Goal: Information Seeking & Learning: Find specific fact

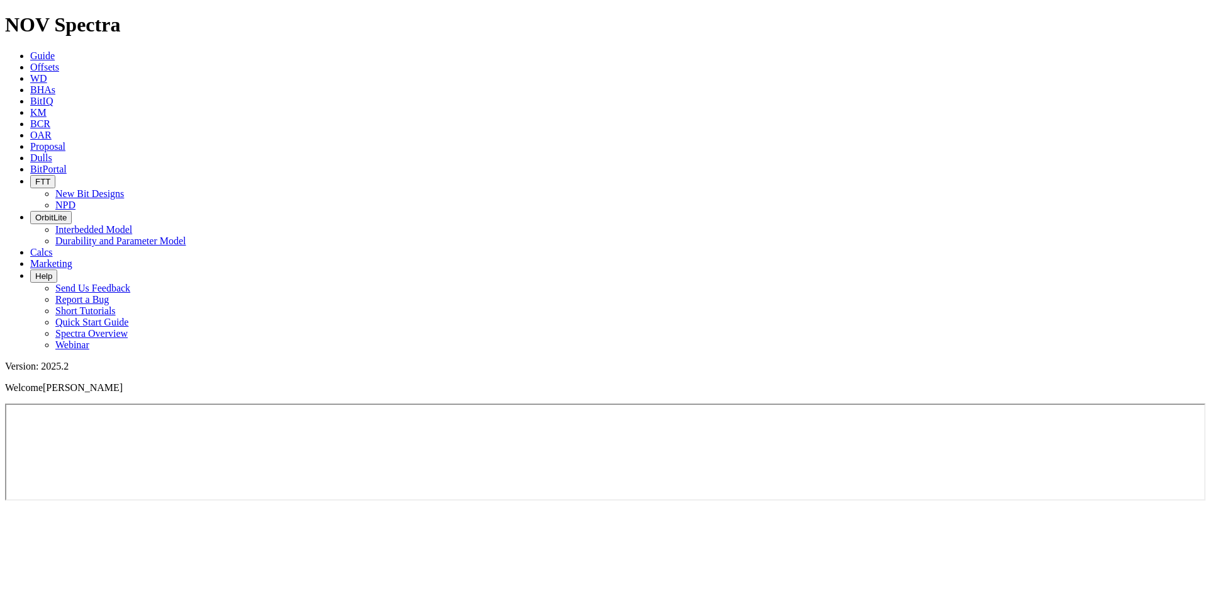
click at [48, 17] on h1 "NOV Spectra" at bounding box center [604, 24] width 1198 height 23
click at [70, 14] on h1 "NOV Spectra" at bounding box center [604, 24] width 1198 height 23
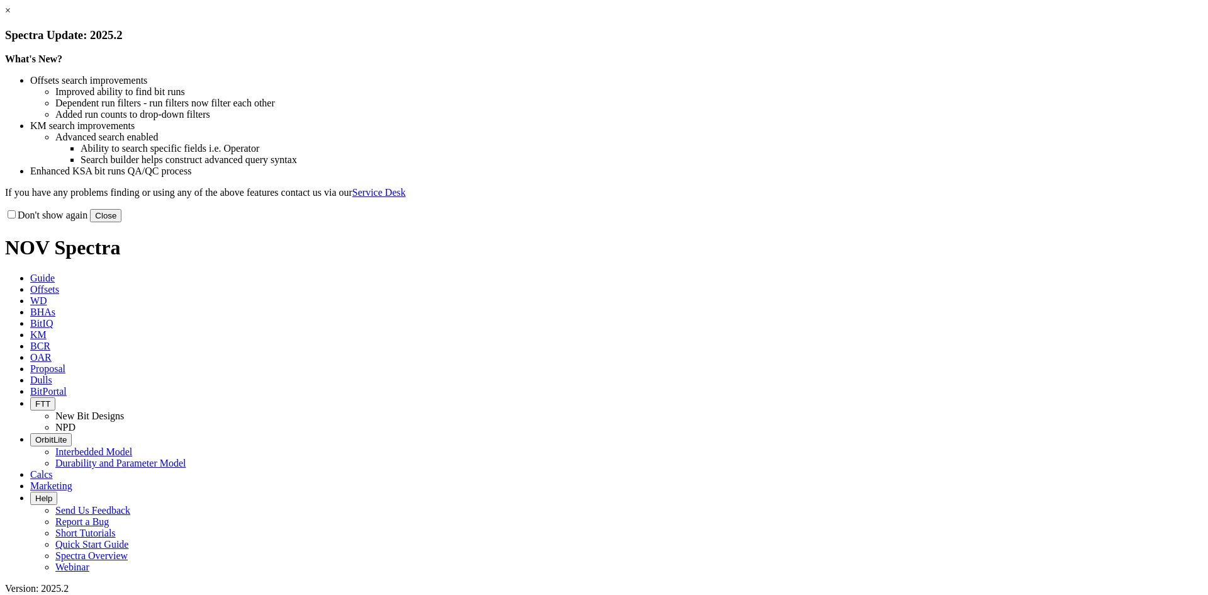
click at [11, 16] on link "×" at bounding box center [8, 10] width 6 height 11
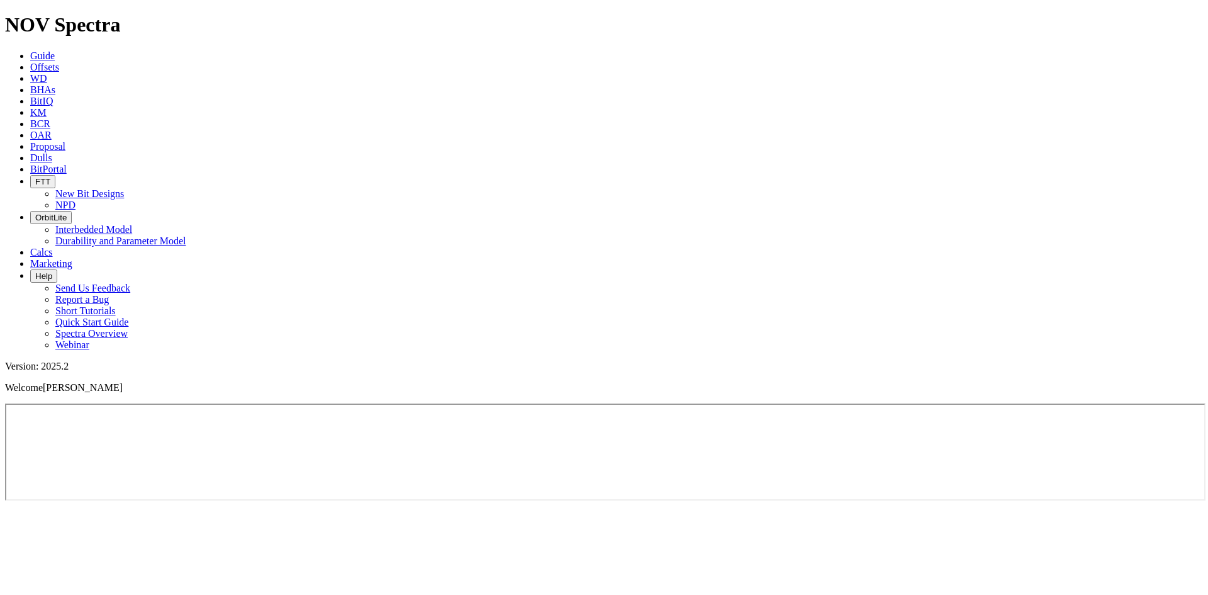
click at [72, 258] on span "Marketing" at bounding box center [51, 263] width 42 height 11
click at [55, 175] on button "FTT" at bounding box center [42, 181] width 25 height 13
click at [65, 141] on span "Proposal" at bounding box center [47, 146] width 35 height 11
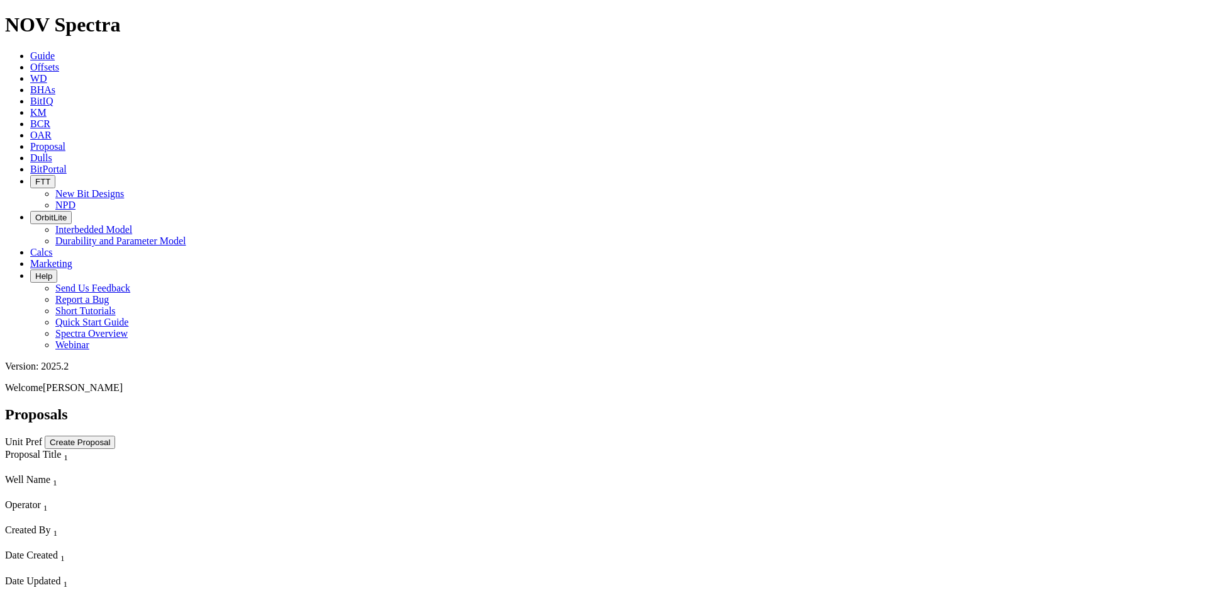
click at [52, 130] on span "OAR" at bounding box center [40, 135] width 21 height 11
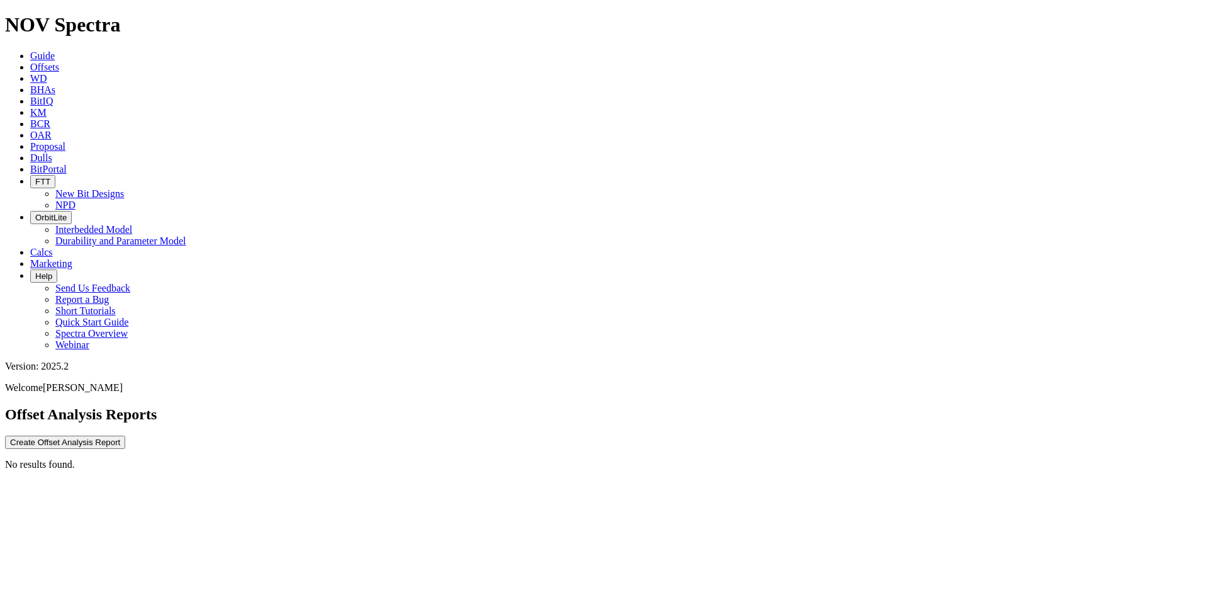
click at [50, 118] on span "BCR" at bounding box center [40, 123] width 20 height 11
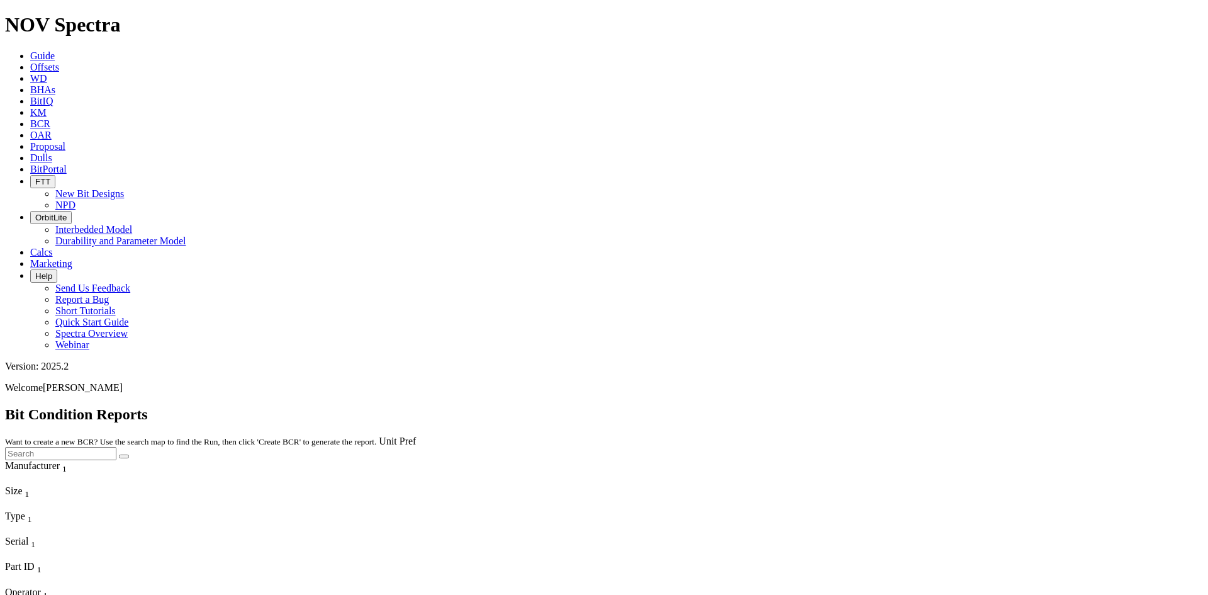
click at [47, 107] on span "KM" at bounding box center [38, 112] width 16 height 11
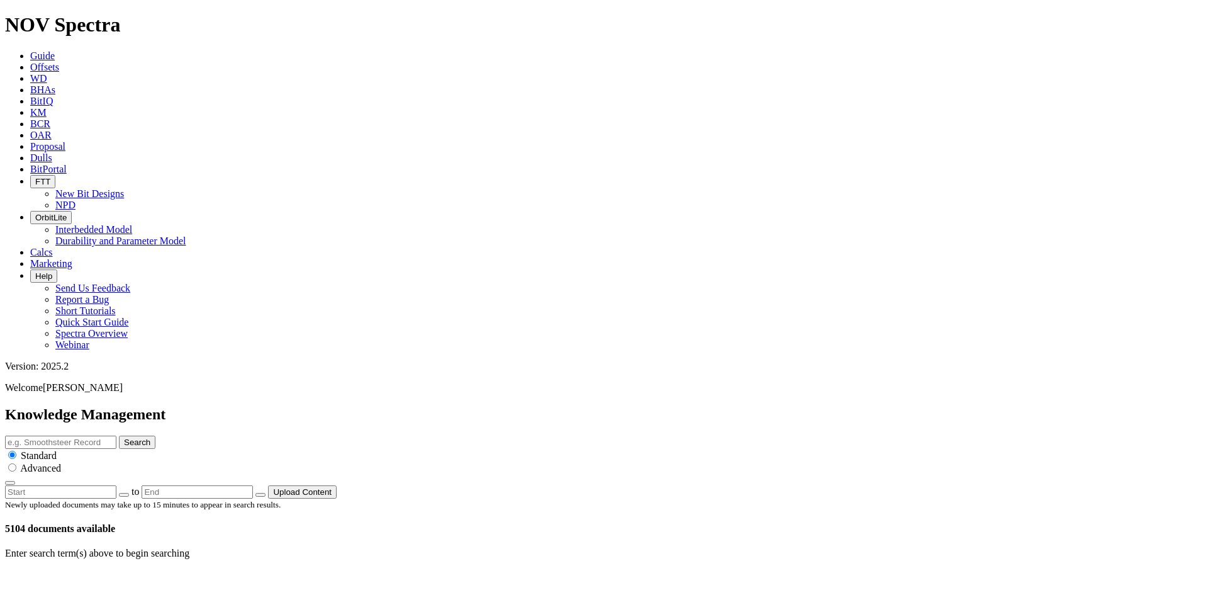
click at [116, 435] on input "text" at bounding box center [60, 441] width 111 height 13
paste input "19054435"
type input "19054435"
click at [155, 435] on button "Search" at bounding box center [137, 441] width 37 height 13
drag, startPoint x: 730, startPoint y: 66, endPoint x: 408, endPoint y: 60, distance: 321.6
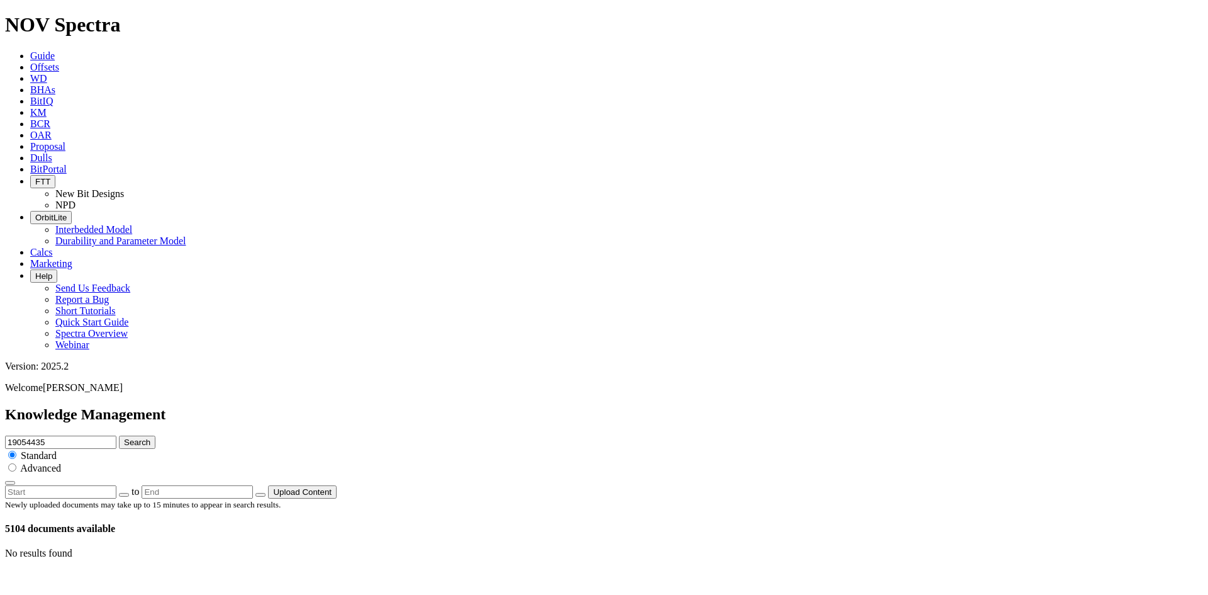
click at [408, 406] on div "Knowledge Management 19054435 Search Standard Advanced to Upload Content" at bounding box center [604, 452] width 1198 height 93
click at [368, 406] on div "Knowledge Management 19054435 Search Standard Advanced to Upload Content" at bounding box center [604, 452] width 1198 height 93
click at [55, 84] on span "BHAs" at bounding box center [42, 89] width 25 height 11
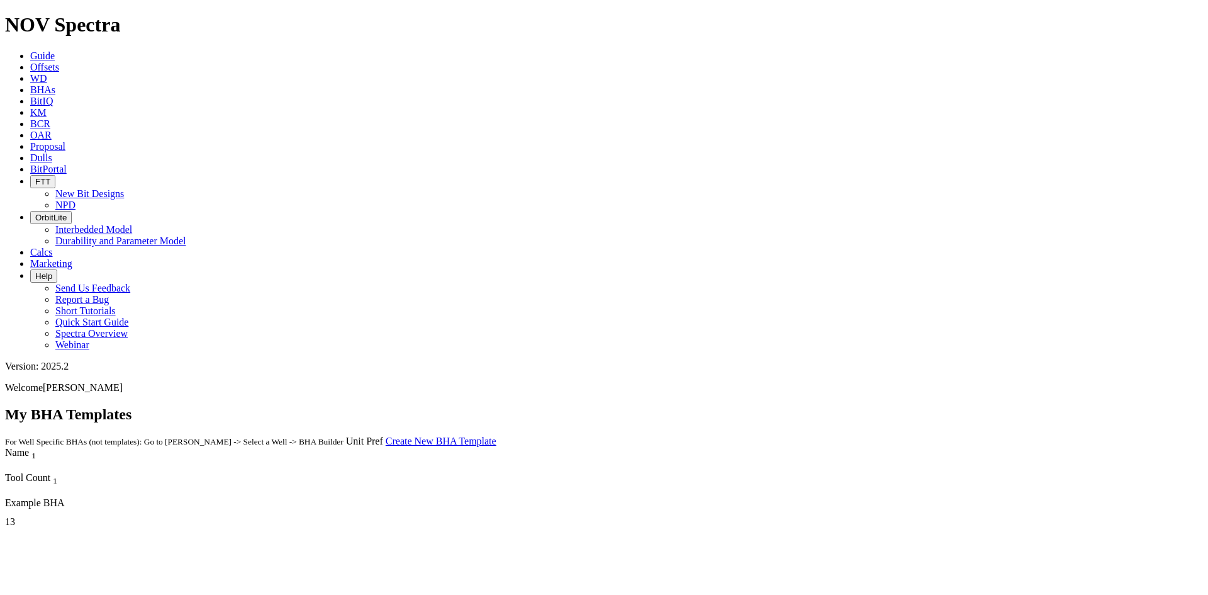
click at [47, 73] on span "WD" at bounding box center [38, 78] width 17 height 11
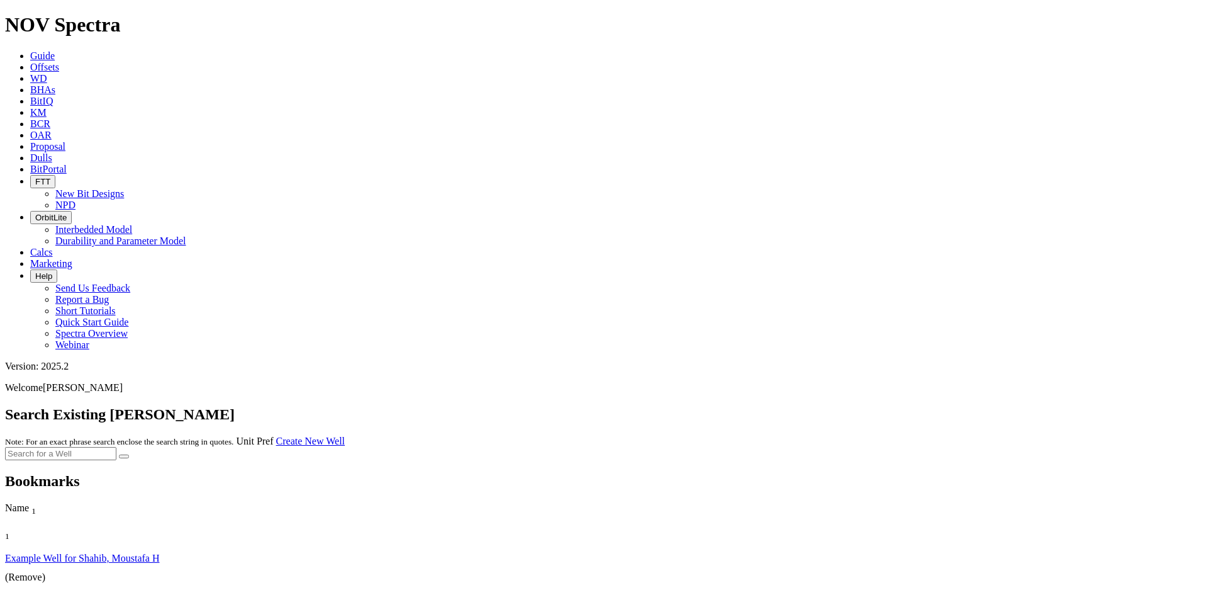
click at [35, 177] on icon "button" at bounding box center [35, 181] width 0 height 9
click at [124, 188] on link "New Bit Designs" at bounding box center [89, 193] width 69 height 11
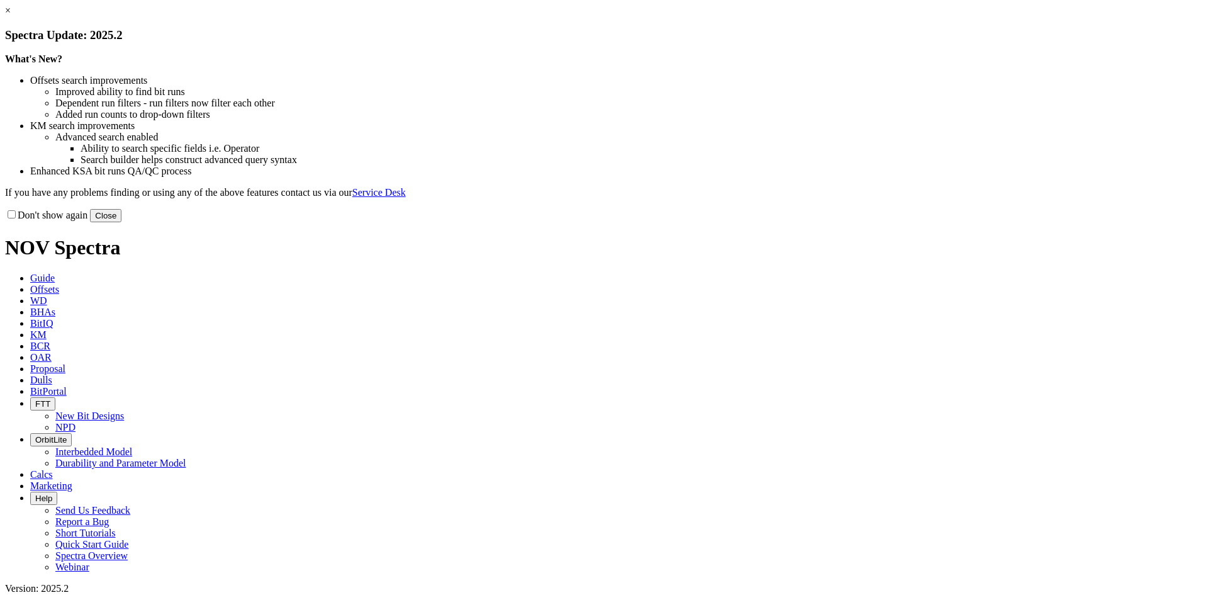
click at [11, 16] on link "×" at bounding box center [8, 10] width 6 height 11
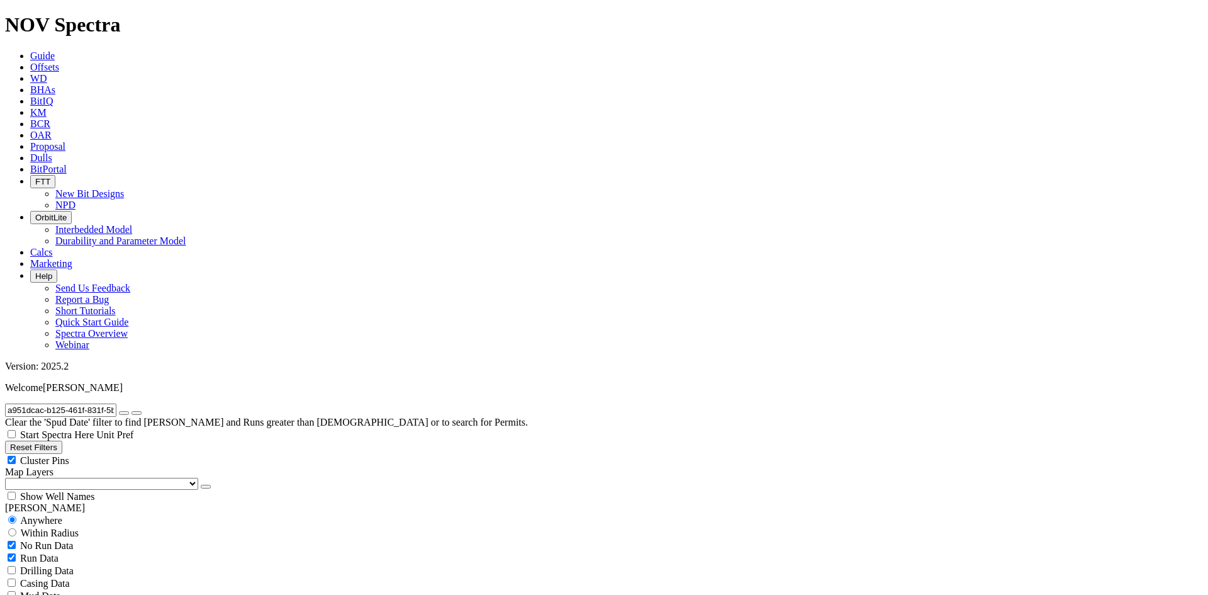
drag, startPoint x: 1011, startPoint y: 527, endPoint x: 1026, endPoint y: 527, distance: 14.5
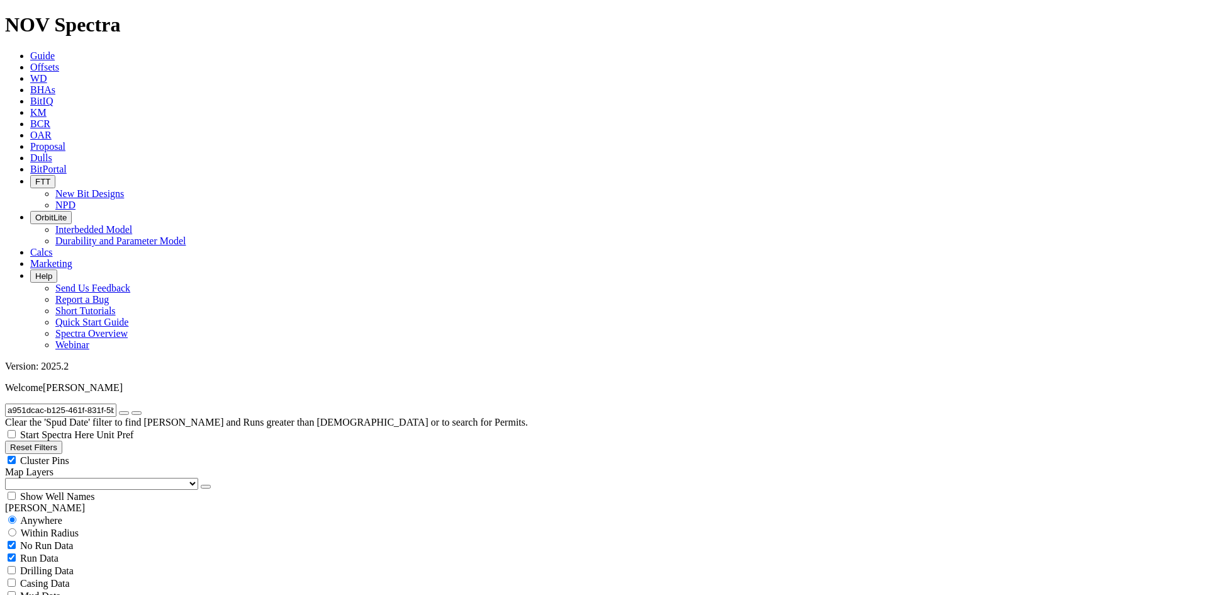
drag, startPoint x: 1030, startPoint y: 527, endPoint x: 1039, endPoint y: 525, distance: 9.8
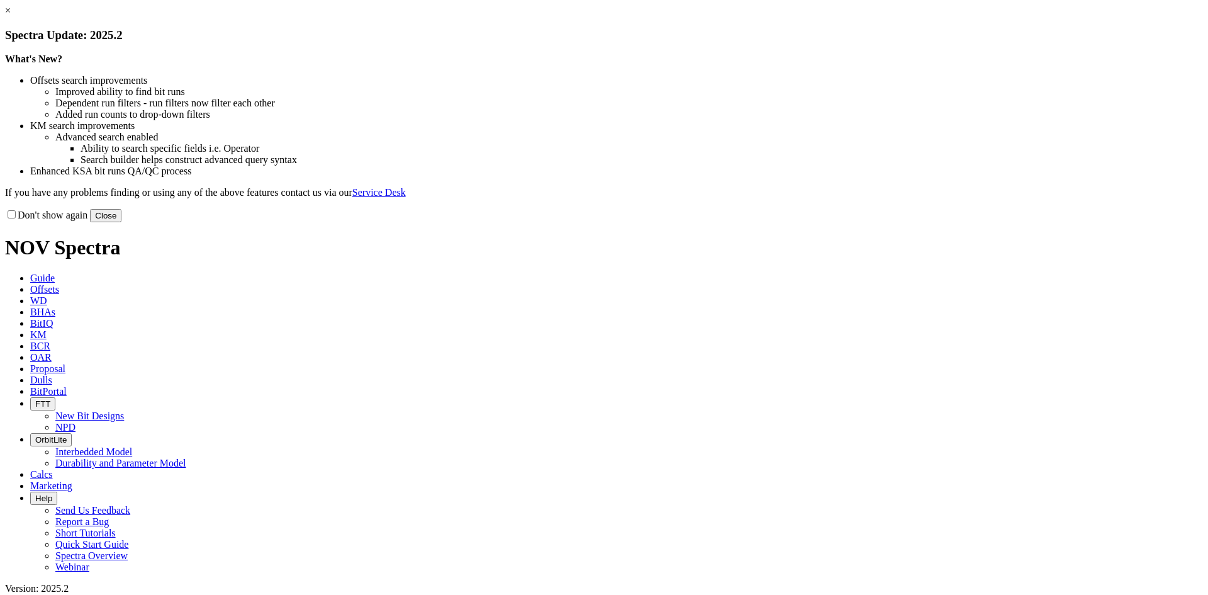
click at [11, 16] on link "×" at bounding box center [8, 10] width 6 height 11
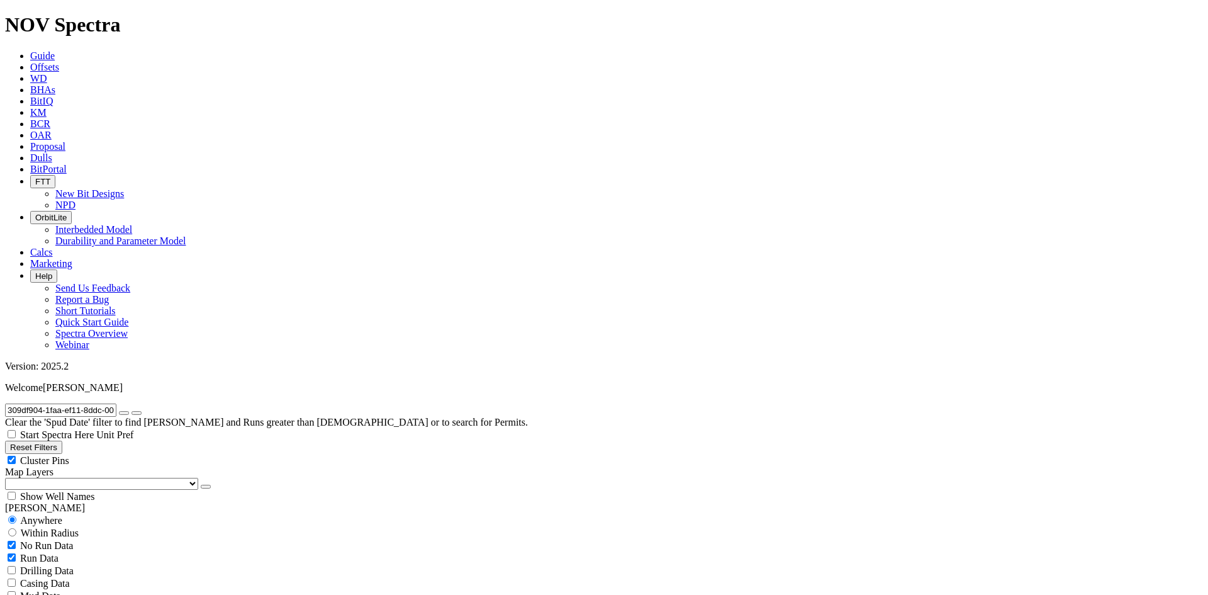
drag, startPoint x: 1000, startPoint y: 147, endPoint x: 1099, endPoint y: 151, distance: 99.5
copy div "[GEOGRAPHIC_DATA]-TXL E15"
